Goal: Navigation & Orientation: Understand site structure

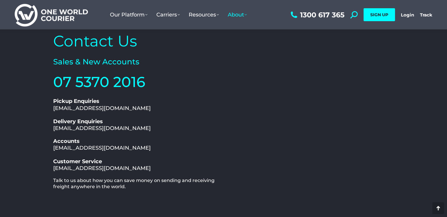
scroll to position [29, 0]
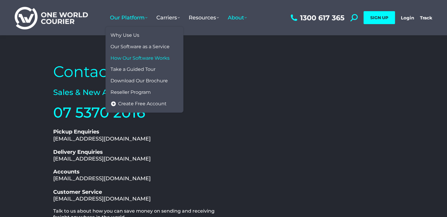
click at [158, 57] on span "How Our Software Works" at bounding box center [140, 58] width 59 height 6
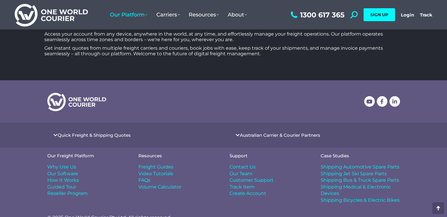
scroll to position [2006, 0]
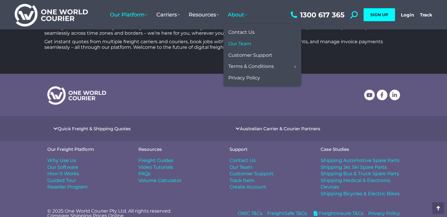
click at [246, 46] on span "Our Team" at bounding box center [239, 44] width 23 height 6
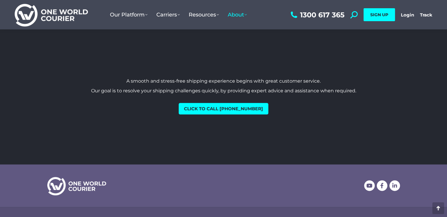
scroll to position [676, 0]
